Goal: Obtain resource: Obtain resource

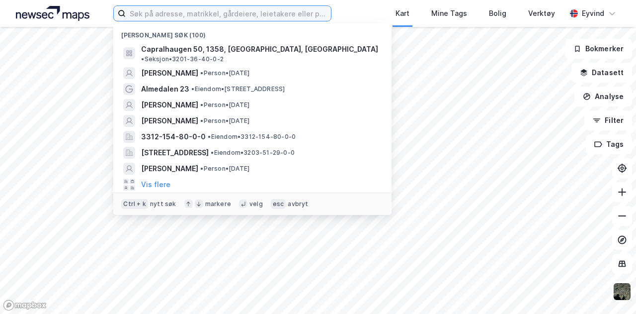
click at [183, 17] on input at bounding box center [228, 13] width 205 height 15
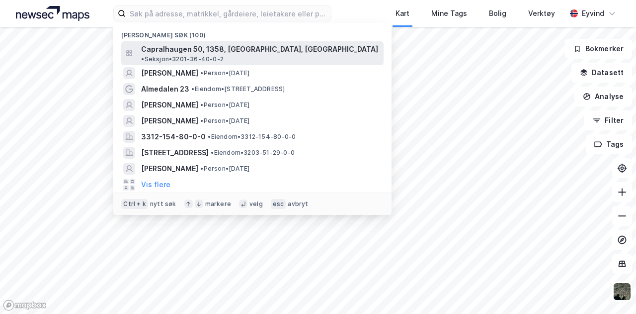
click at [189, 47] on span "Capralhaugen 50, 1358, [GEOGRAPHIC_DATA], [GEOGRAPHIC_DATA]" at bounding box center [259, 49] width 237 height 12
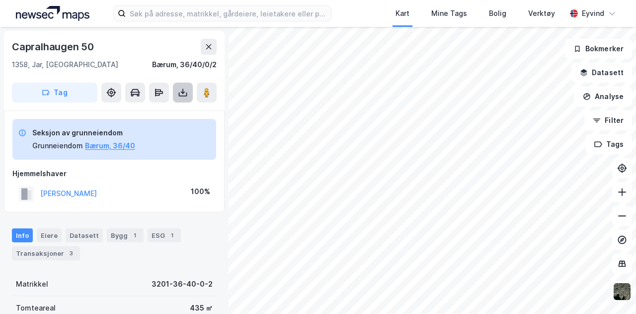
click at [184, 91] on icon at bounding box center [183, 92] width 10 height 10
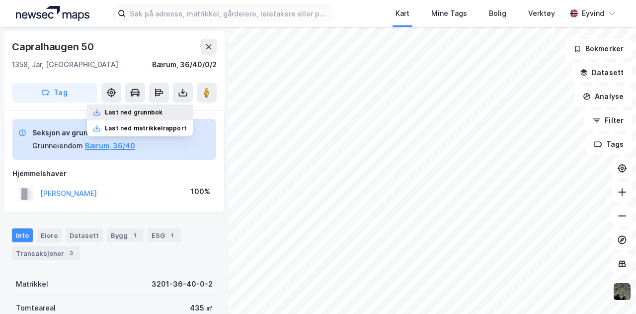
click at [158, 111] on div "Last ned grunnbok" at bounding box center [134, 112] width 58 height 8
